Goal: Task Accomplishment & Management: Use online tool/utility

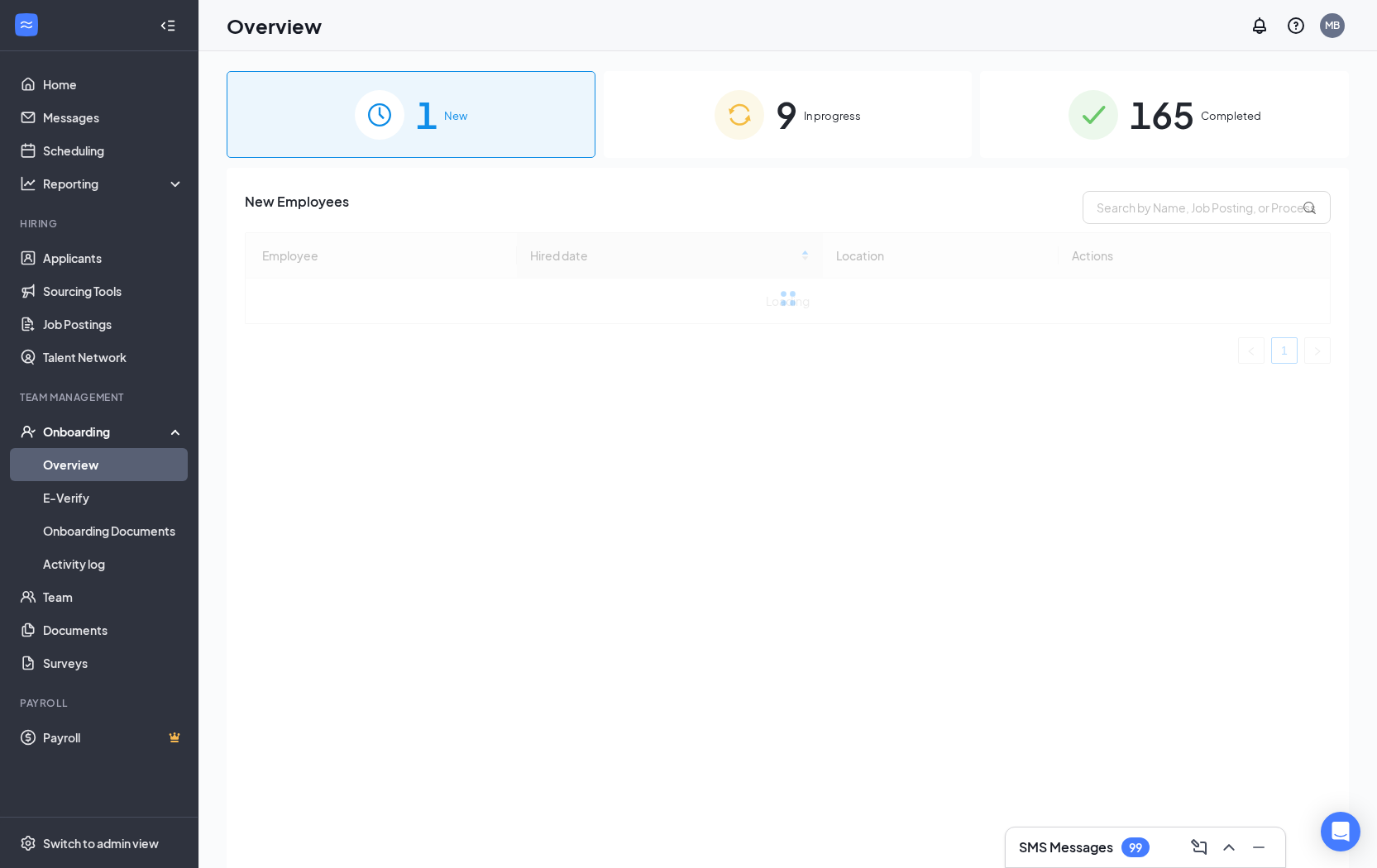
click at [877, 129] on div "9 In progress" at bounding box center [787, 114] width 369 height 87
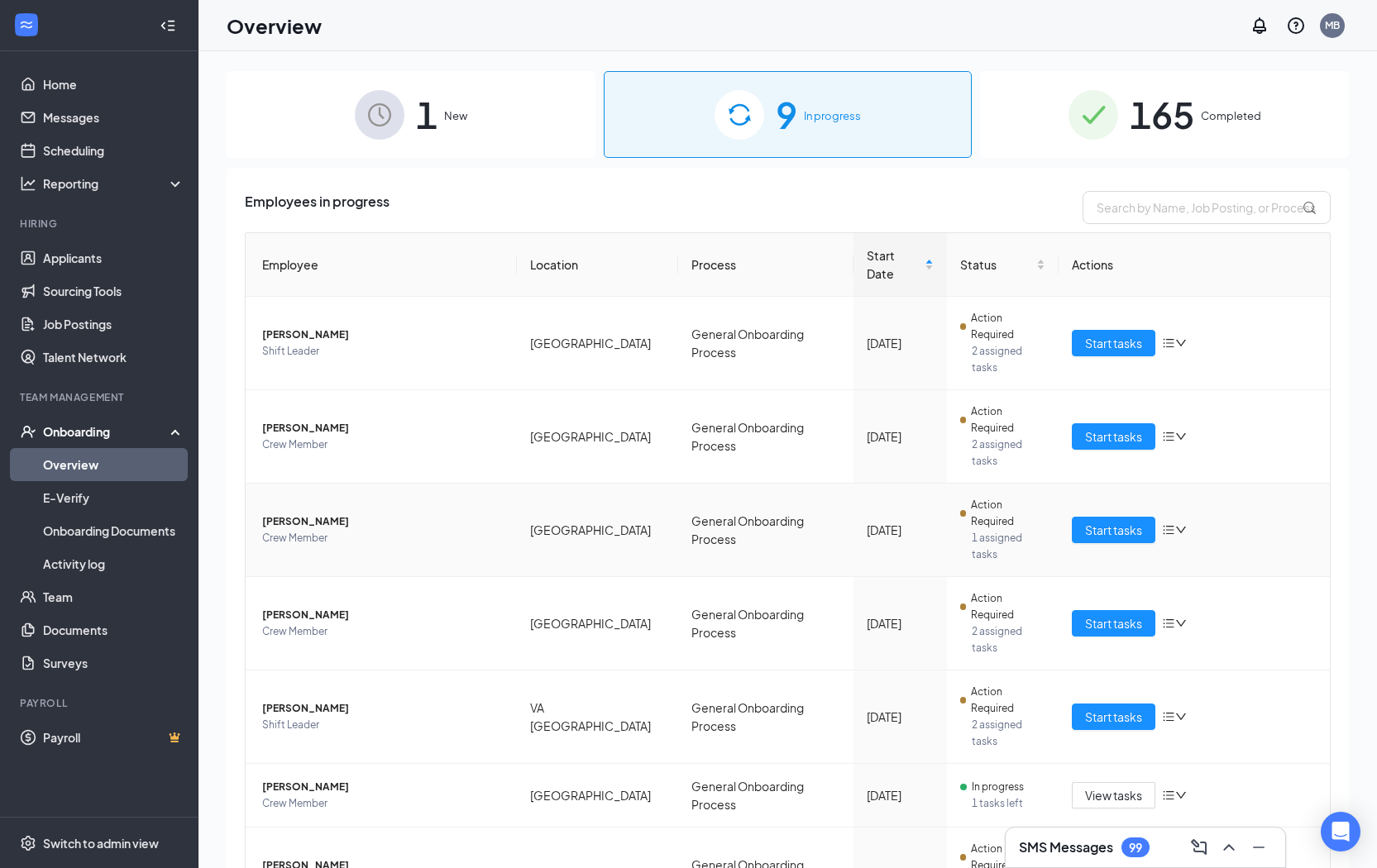
click at [375, 530] on span "Crew Member" at bounding box center [382, 538] width 241 height 16
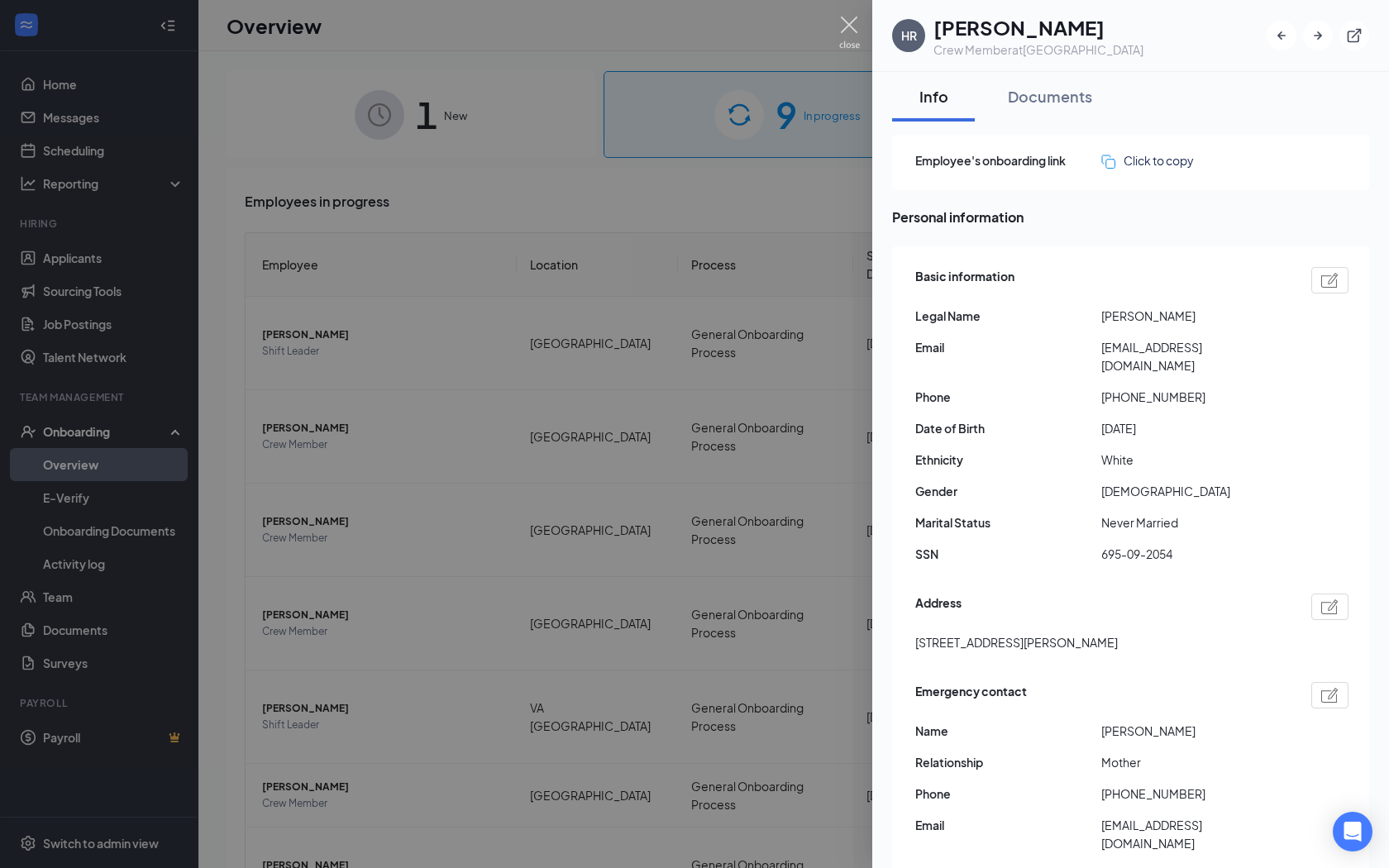
click at [854, 28] on img at bounding box center [850, 32] width 21 height 32
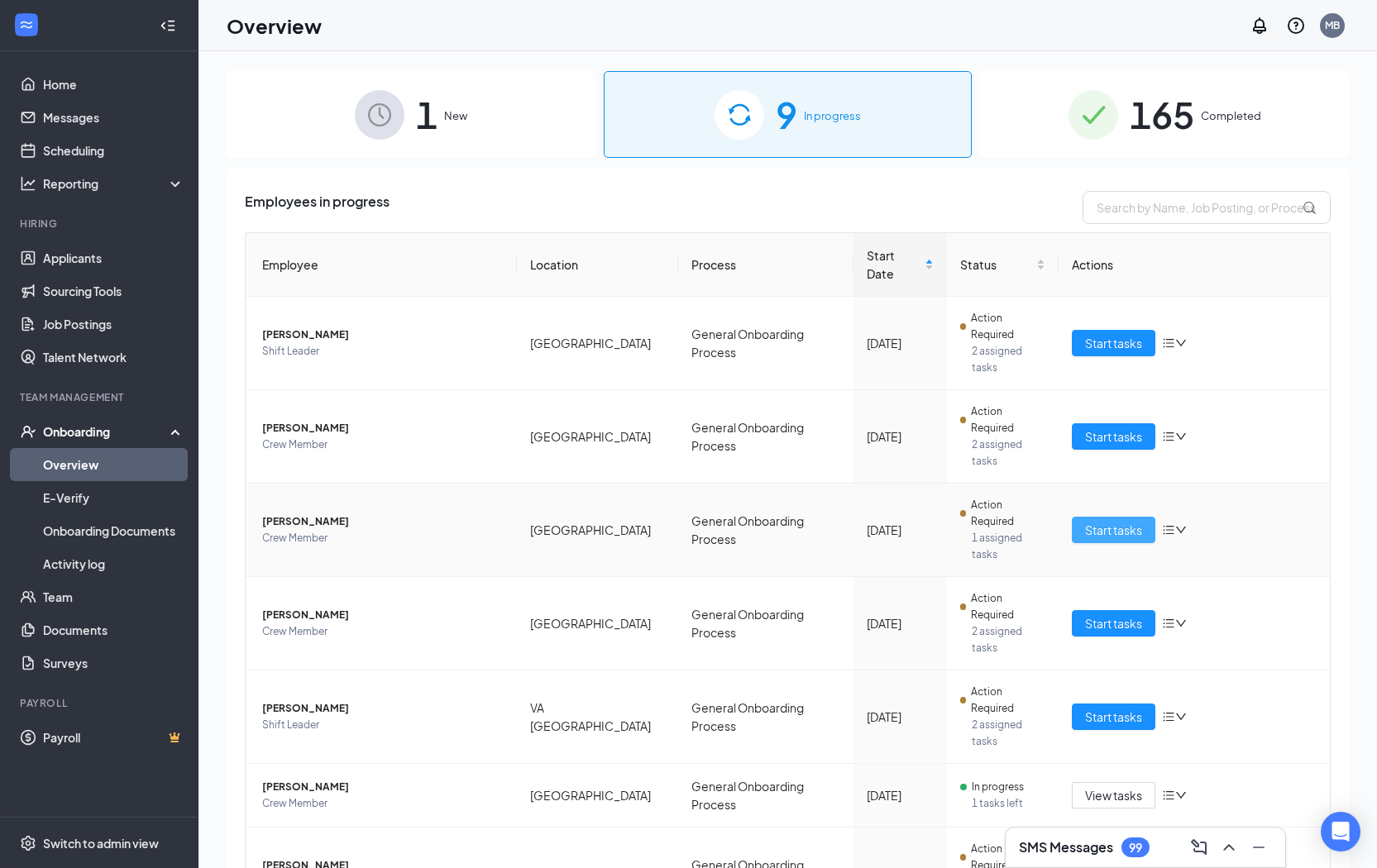
click at [1125, 521] on span "Start tasks" at bounding box center [1113, 530] width 57 height 18
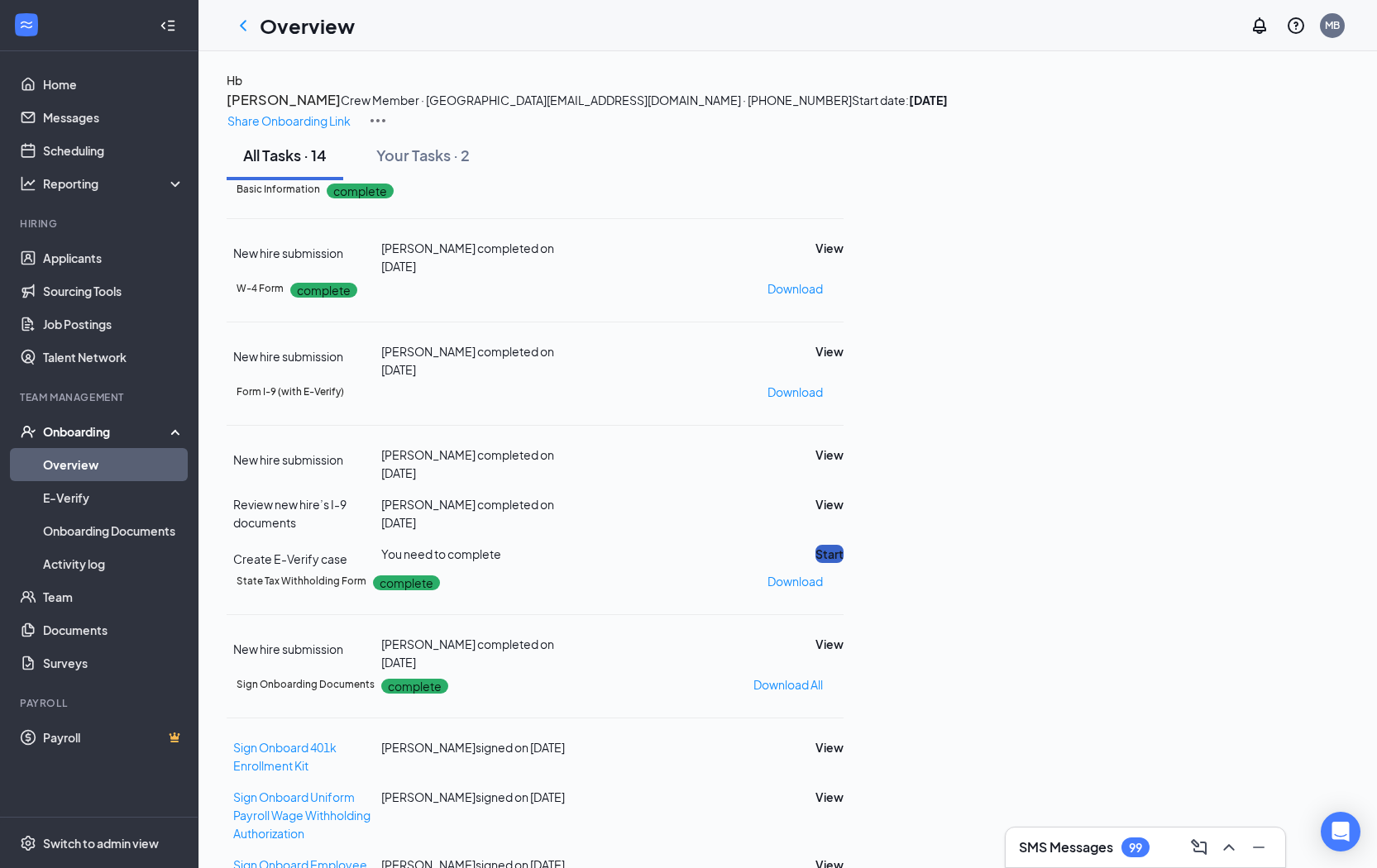
click at [844, 563] on button "Start" at bounding box center [829, 553] width 28 height 18
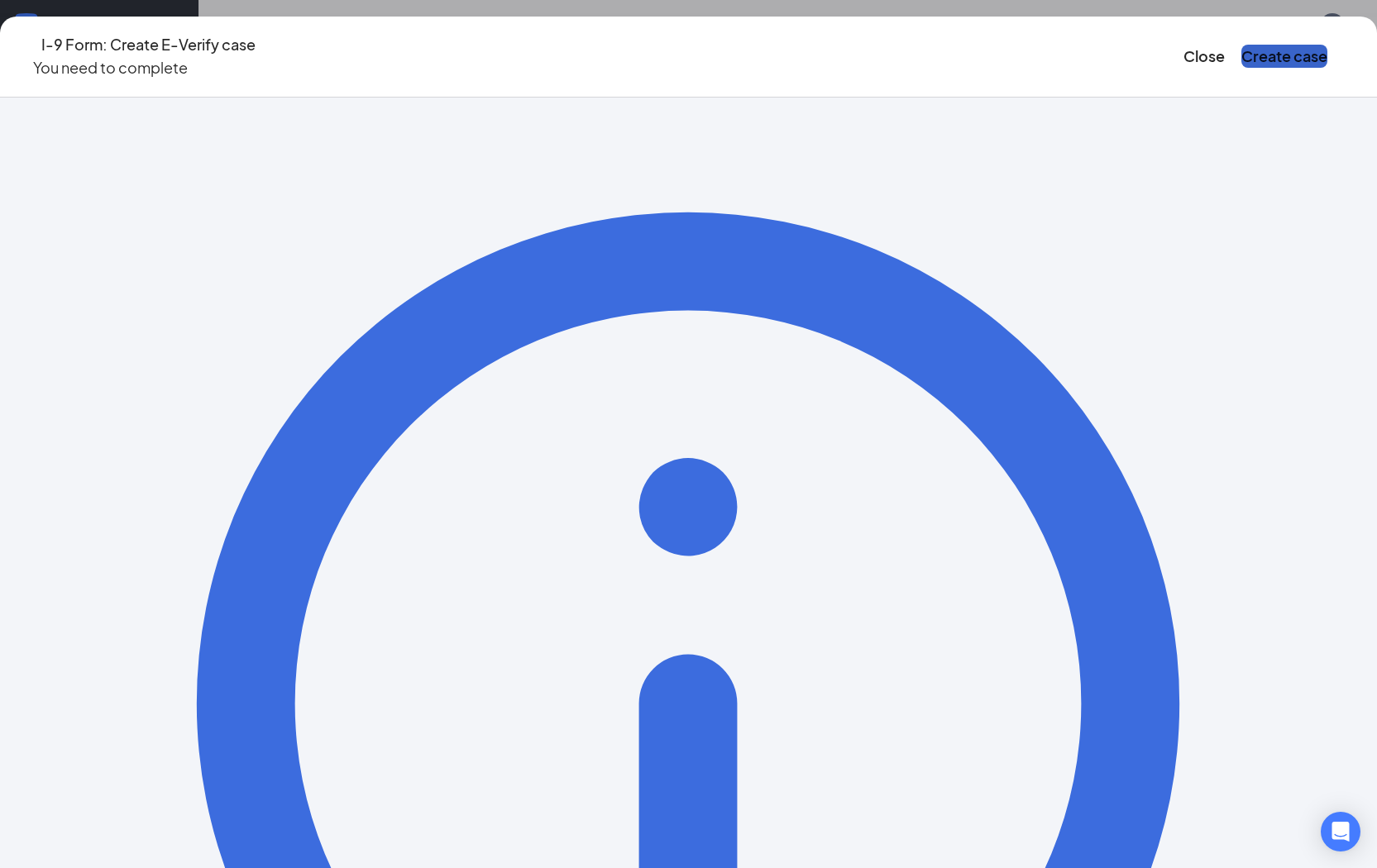
click at [1241, 48] on button "Create case" at bounding box center [1283, 55] width 86 height 23
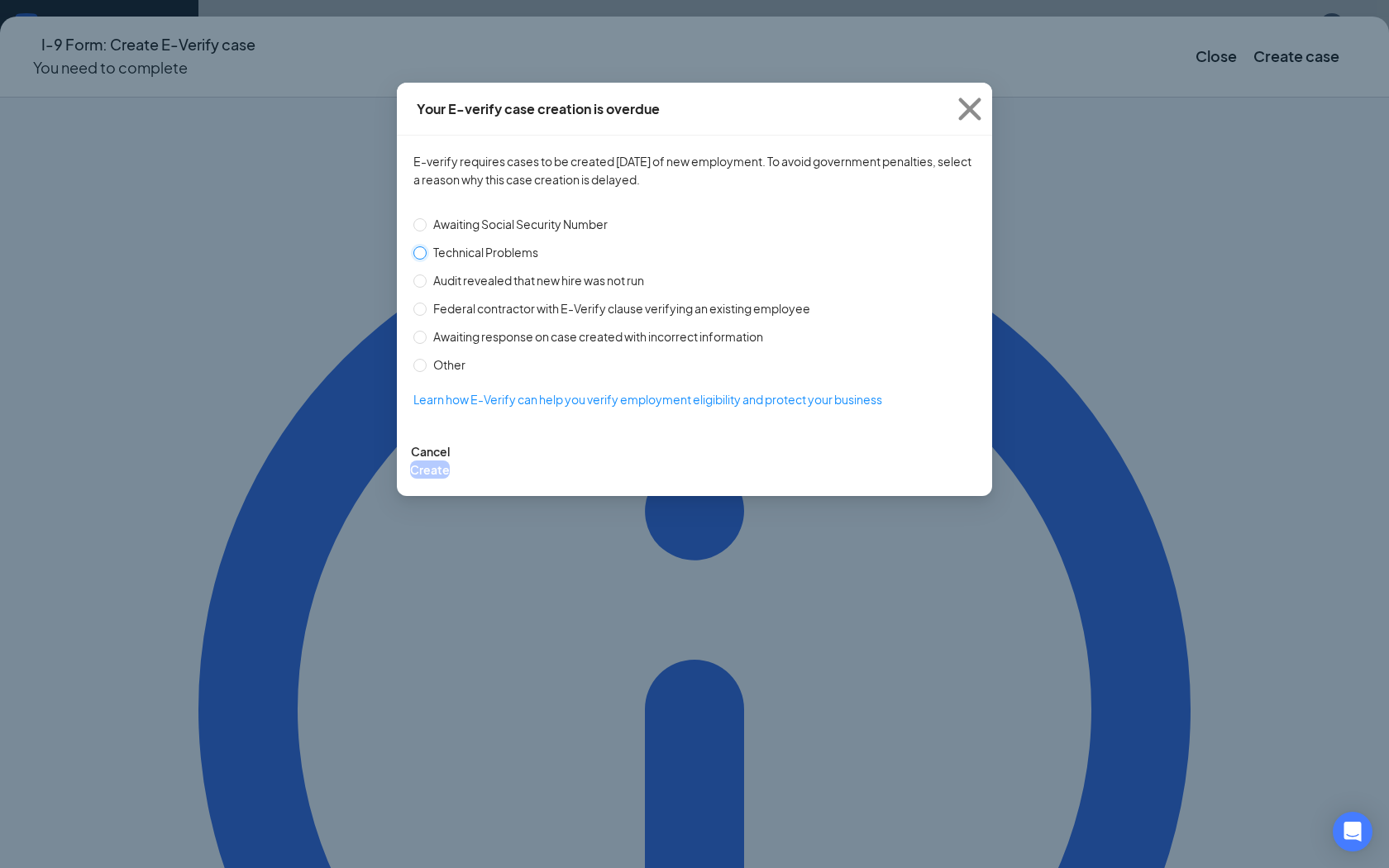
click at [421, 250] on input "Technical Problems" at bounding box center [420, 252] width 13 height 13
radio input "true"
click at [450, 460] on button "Create" at bounding box center [430, 469] width 40 height 18
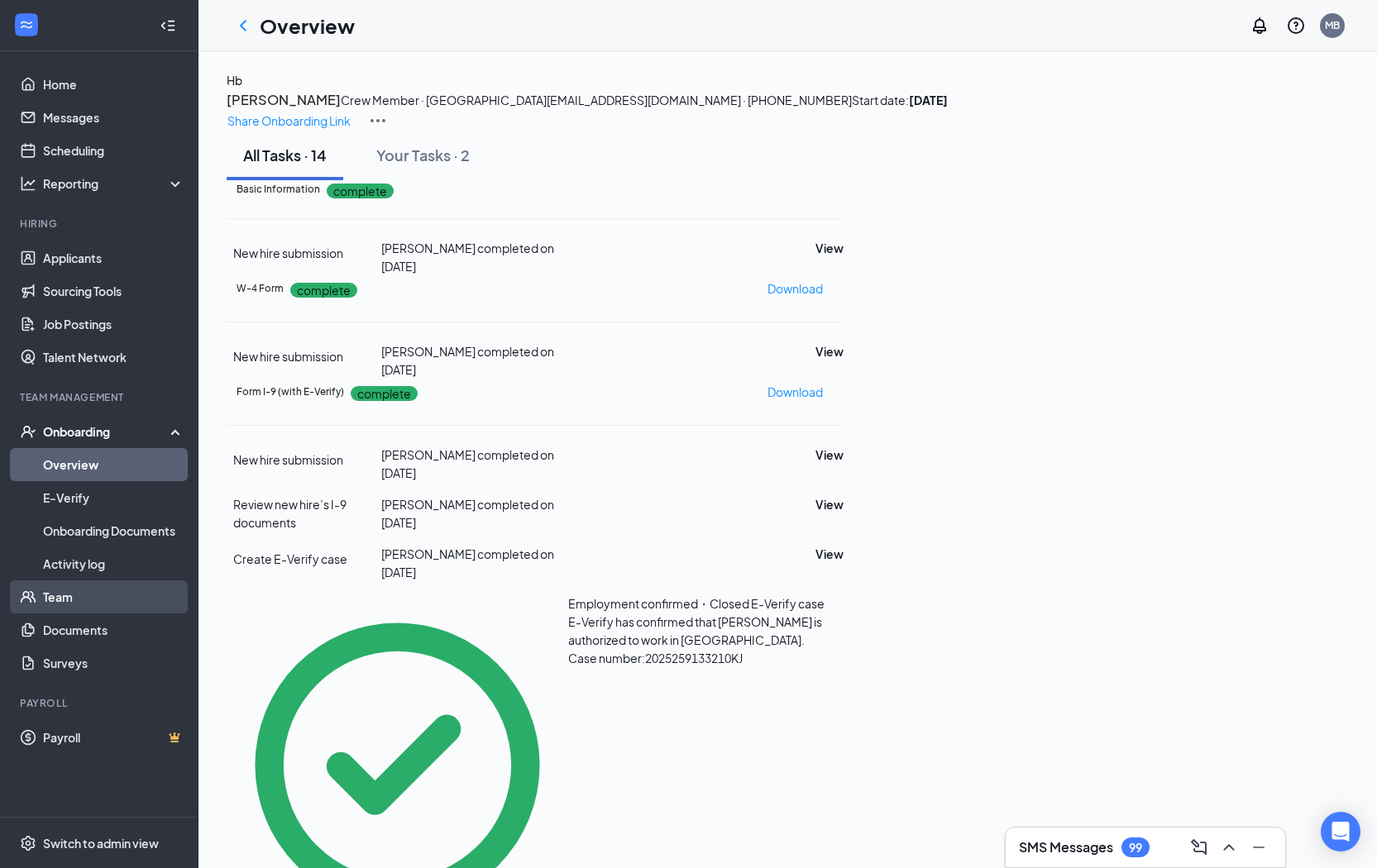
click at [75, 587] on link "Team" at bounding box center [114, 597] width 141 height 33
